Goal: Task Accomplishment & Management: Manage account settings

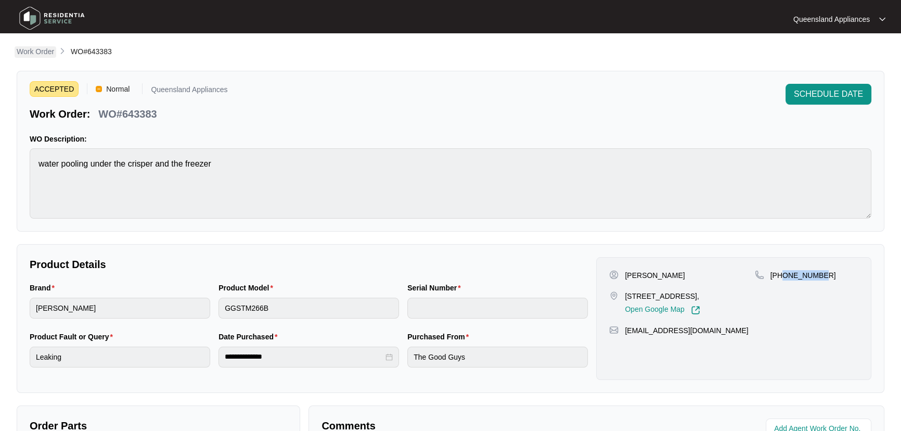
click at [34, 48] on p "Work Order" at bounding box center [35, 51] width 37 height 10
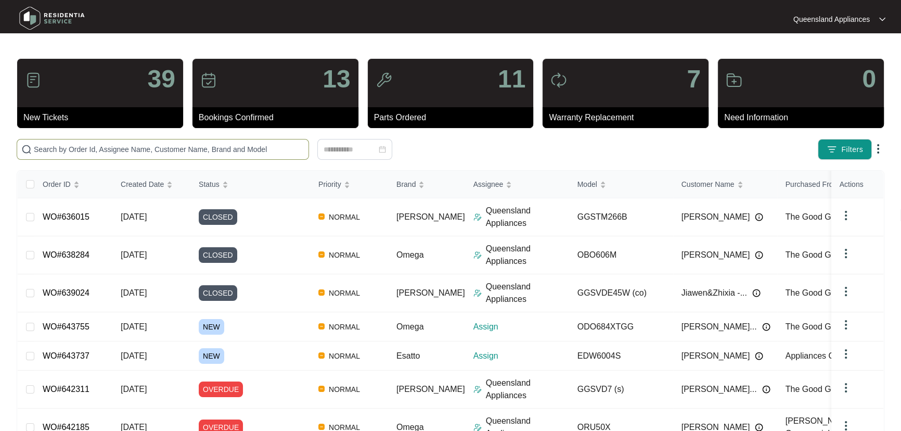
click at [197, 146] on input "text" at bounding box center [169, 149] width 270 height 11
paste input "643737"
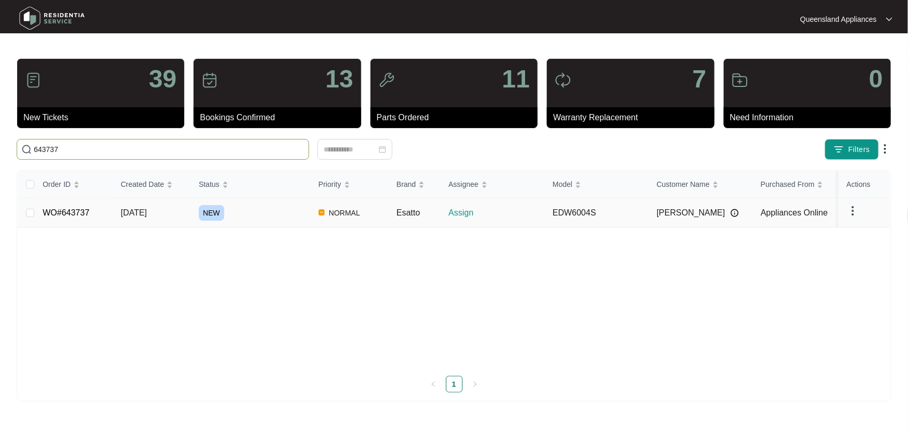
type input "643737"
click at [284, 211] on div "NEW" at bounding box center [254, 213] width 111 height 16
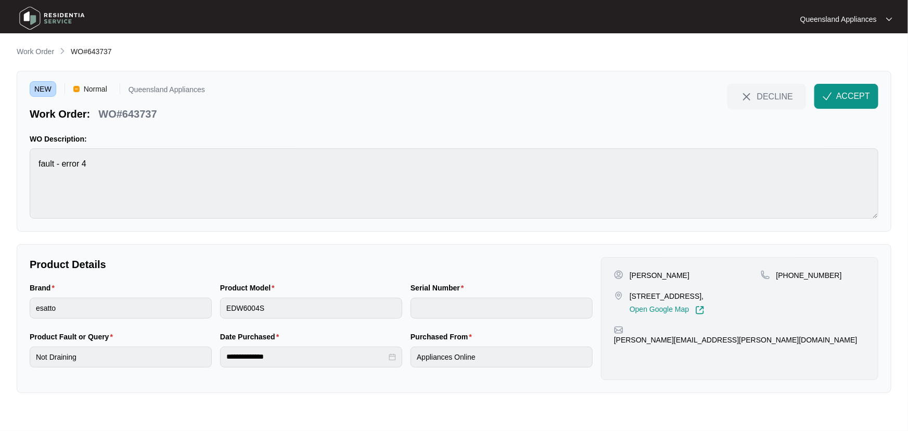
click at [144, 111] on p "WO#643737" at bounding box center [127, 114] width 58 height 15
copy p "643737"
drag, startPoint x: 789, startPoint y: 274, endPoint x: 843, endPoint y: 270, distance: 54.2
click at [843, 270] on div "[PHONE_NUMBER]" at bounding box center [812, 275] width 105 height 10
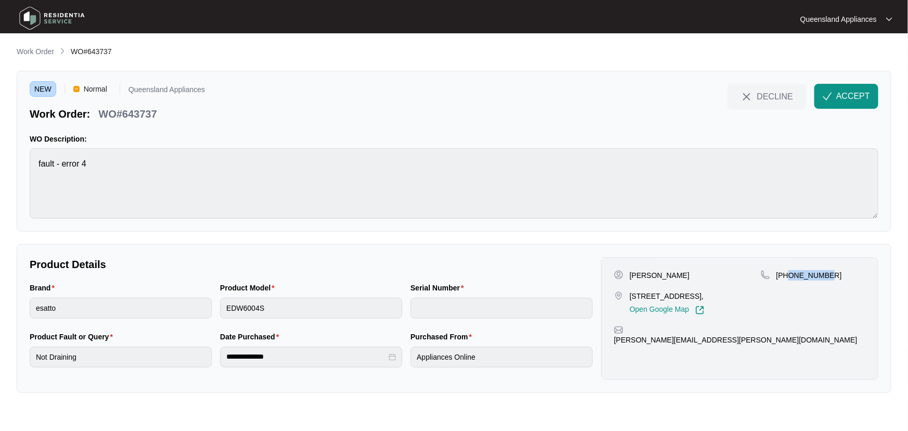
copy p "400313484"
click at [846, 85] on button "ACCEPT" at bounding box center [846, 96] width 64 height 25
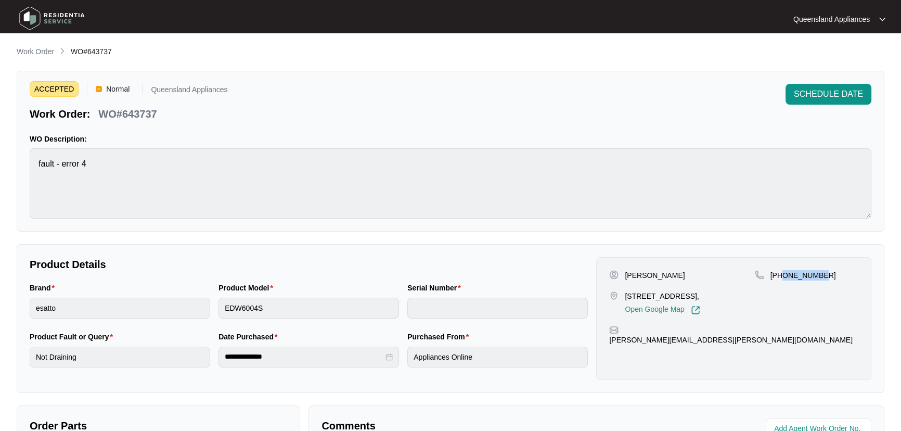
click at [45, 53] on p "Work Order" at bounding box center [35, 51] width 37 height 10
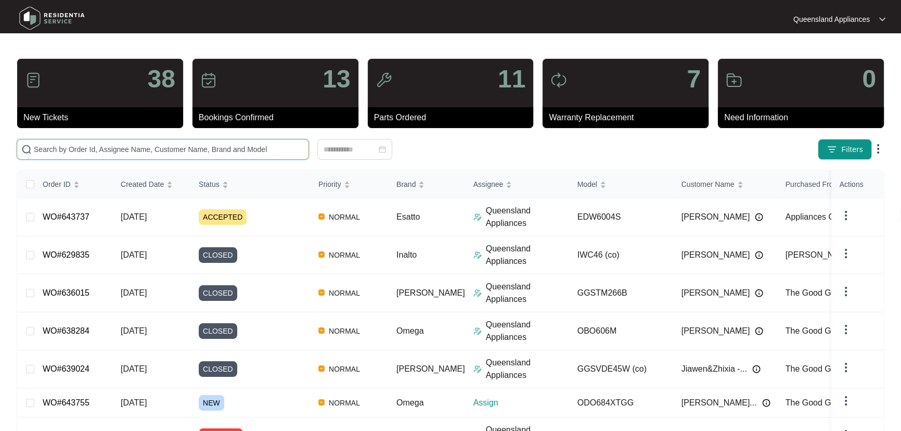
click at [161, 147] on input "text" at bounding box center [169, 149] width 270 height 11
paste input "643755"
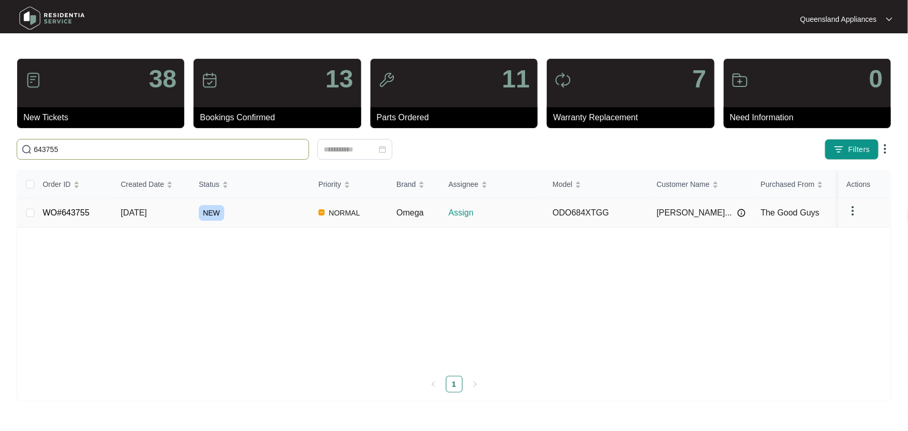
type input "643755"
click at [277, 212] on div "NEW" at bounding box center [254, 213] width 111 height 16
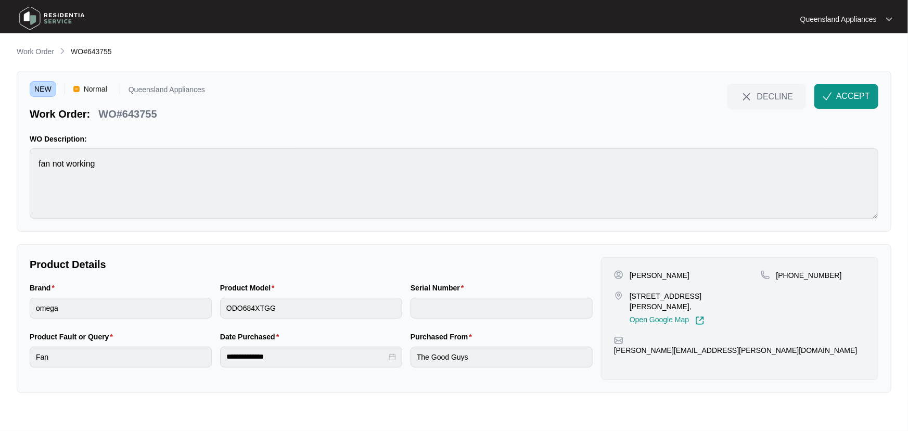
click at [139, 113] on p "WO#643755" at bounding box center [127, 114] width 58 height 15
copy p "643755"
drag, startPoint x: 788, startPoint y: 275, endPoint x: 829, endPoint y: 269, distance: 41.4
click at [827, 270] on div "[PHONE_NUMBER]" at bounding box center [812, 275] width 105 height 10
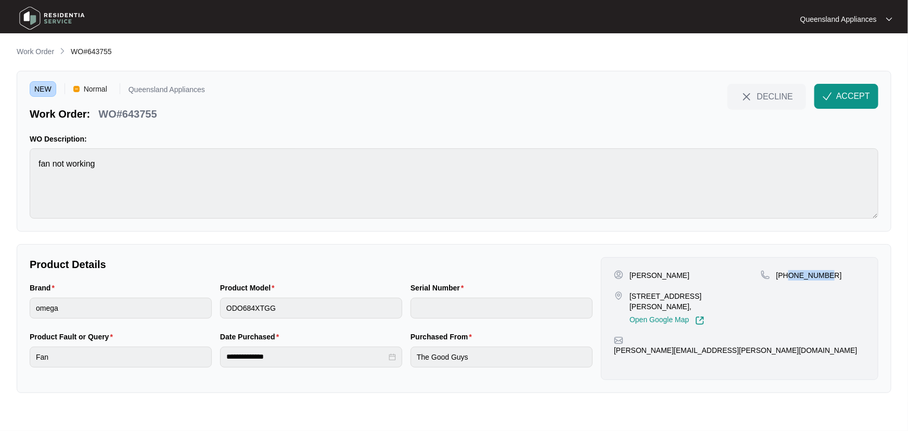
copy p "407568290"
click at [857, 97] on span "ACCEPT" at bounding box center [853, 96] width 34 height 12
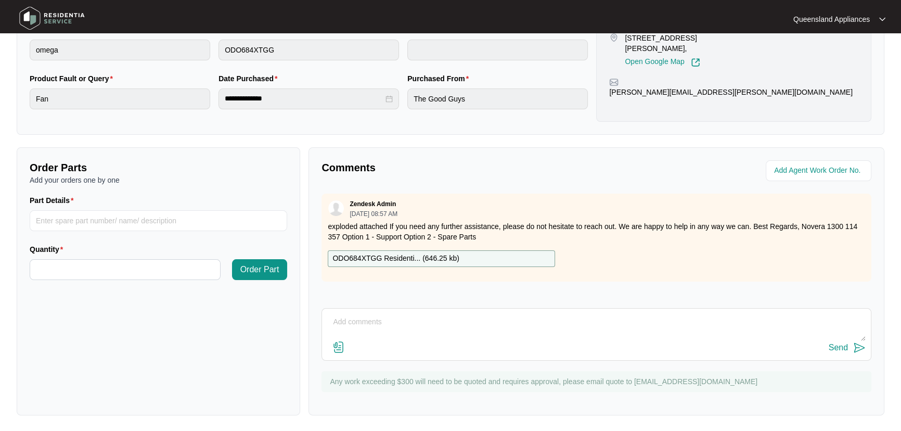
scroll to position [211, 0]
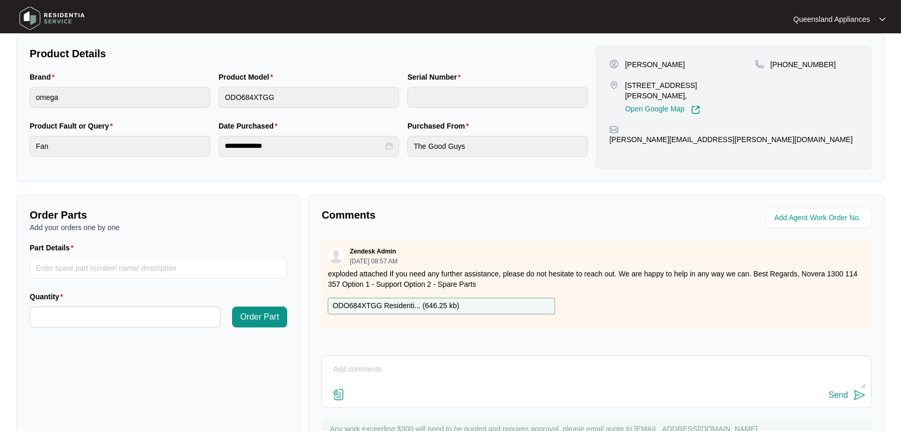
click at [870, 333] on div "Zendesk Admin [DATE] 08:57 AM exploded attached If you need any further assista…" at bounding box center [596, 293] width 550 height 104
